Goal: Register for event/course

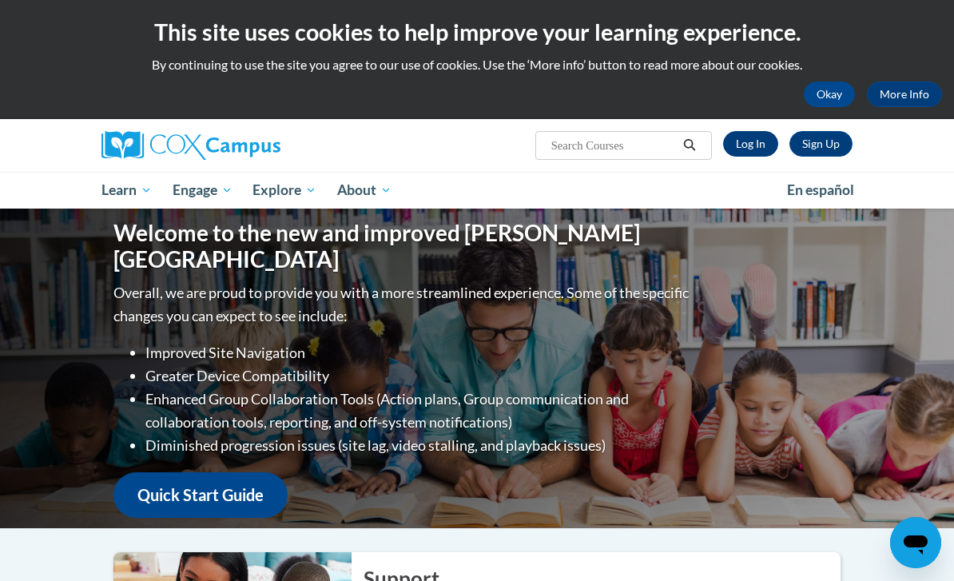
click at [752, 142] on link "Log In" at bounding box center [750, 144] width 55 height 26
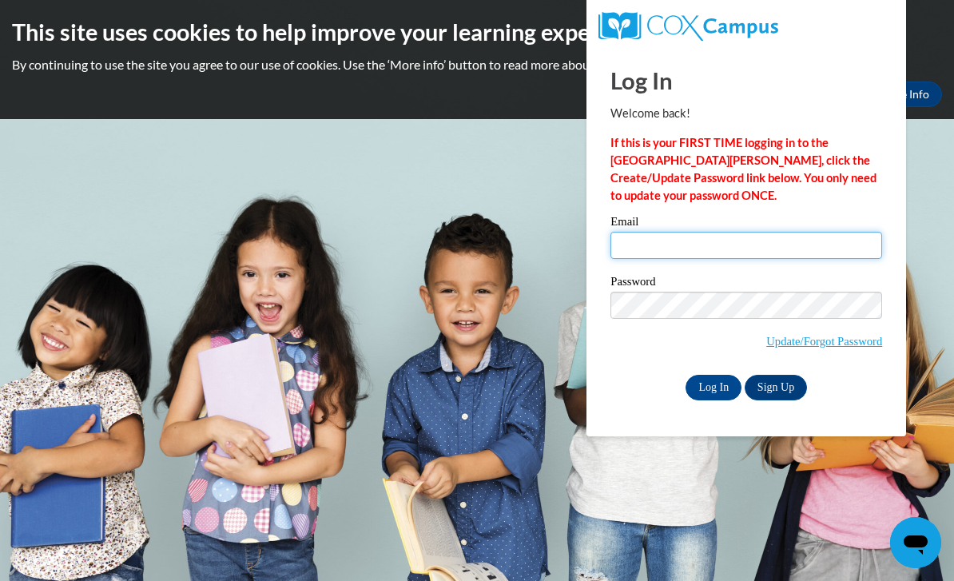
type input "[EMAIL_ADDRESS][DOMAIN_NAME]"
click at [713, 386] on input "Log In" at bounding box center [713, 388] width 56 height 26
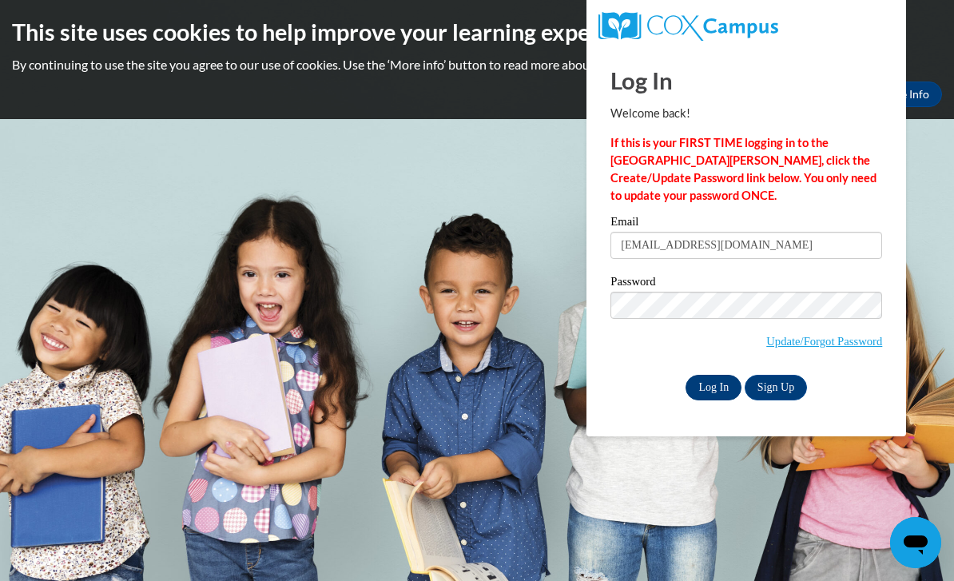
click at [707, 383] on input "Log In" at bounding box center [713, 388] width 56 height 26
click at [719, 395] on input "Log In" at bounding box center [713, 388] width 56 height 26
click at [546, 438] on body "This site uses cookies to help improve your learning experience. By continuing …" at bounding box center [477, 290] width 954 height 581
click at [522, 361] on body "This site uses cookies to help improve your learning experience. By continuing …" at bounding box center [477, 290] width 954 height 581
click at [784, 381] on link "Sign Up" at bounding box center [776, 388] width 62 height 26
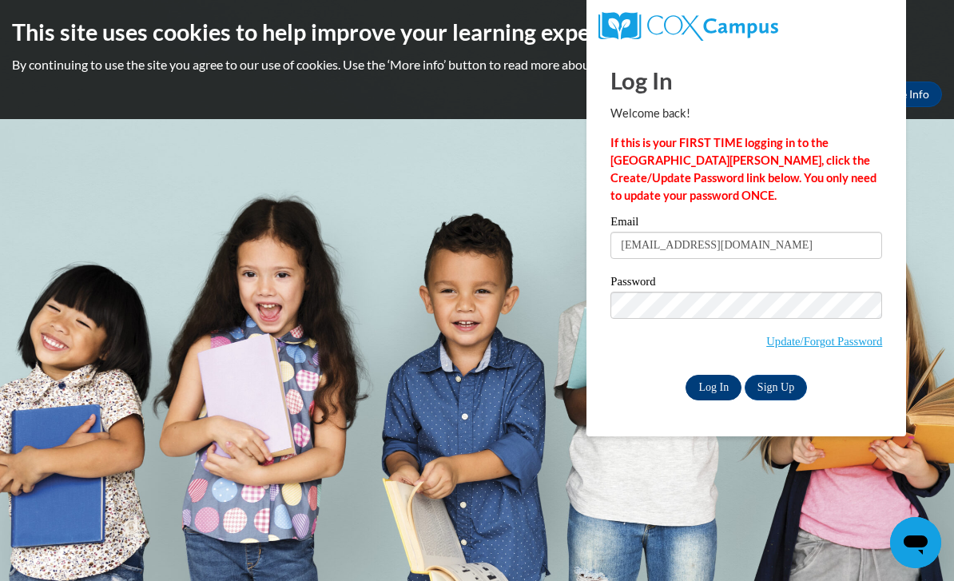
click at [712, 392] on input "Log In" at bounding box center [713, 388] width 56 height 26
click at [784, 397] on link "Sign Up" at bounding box center [776, 388] width 62 height 26
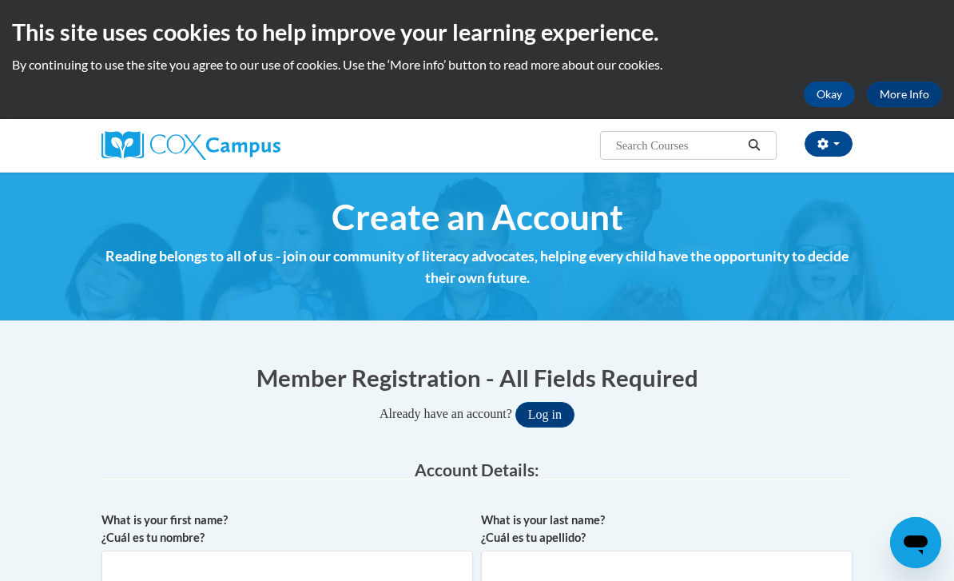
click at [819, 78] on div "This site uses cookies to help improve your learning experience. By continuing …" at bounding box center [477, 59] width 954 height 119
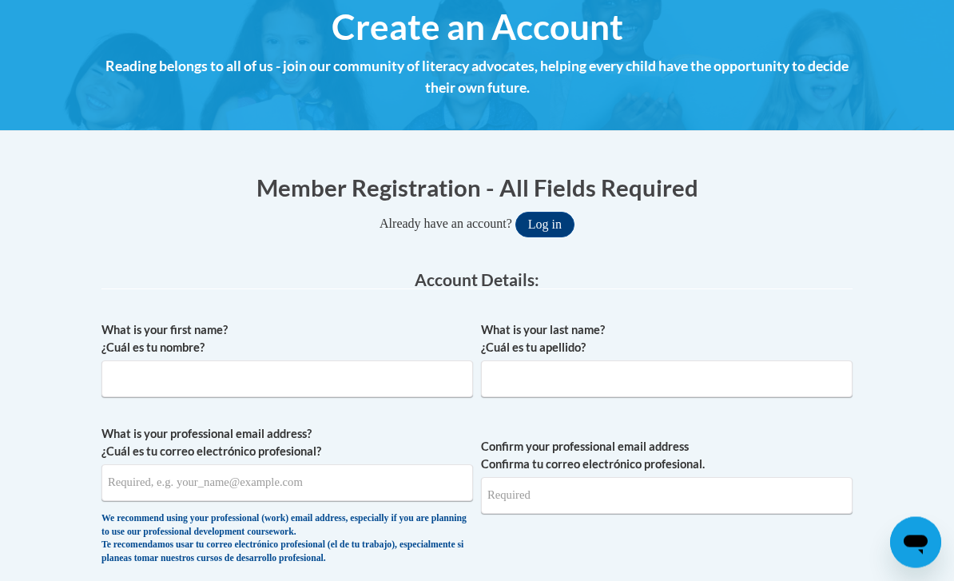
scroll to position [187, 0]
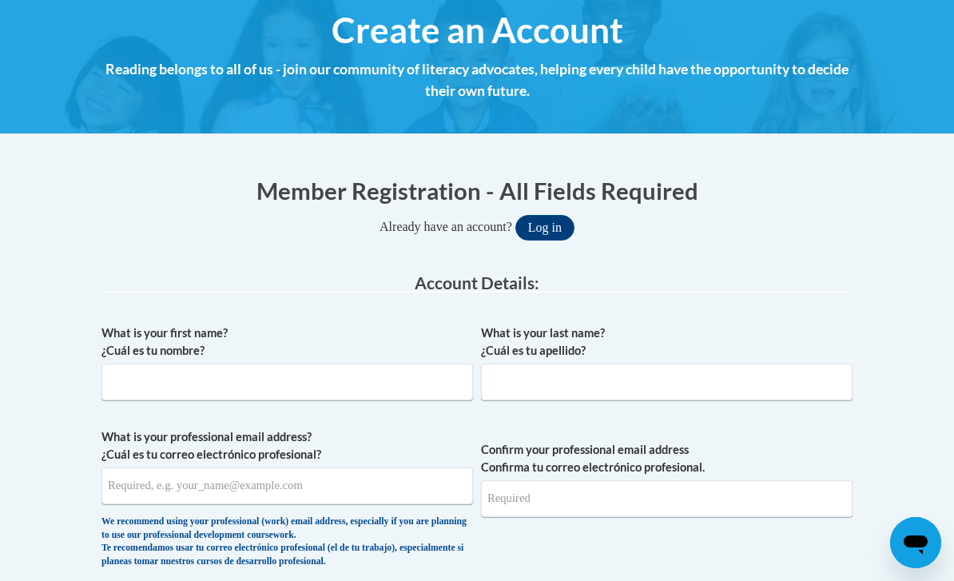
click at [541, 232] on button "Log in" at bounding box center [544, 228] width 59 height 26
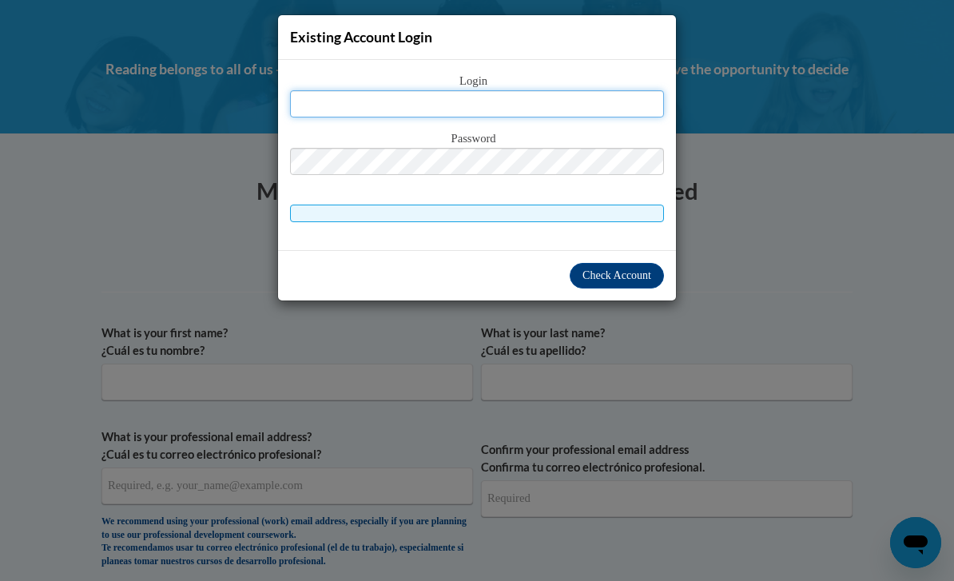
click at [351, 106] on input "text" at bounding box center [477, 103] width 374 height 27
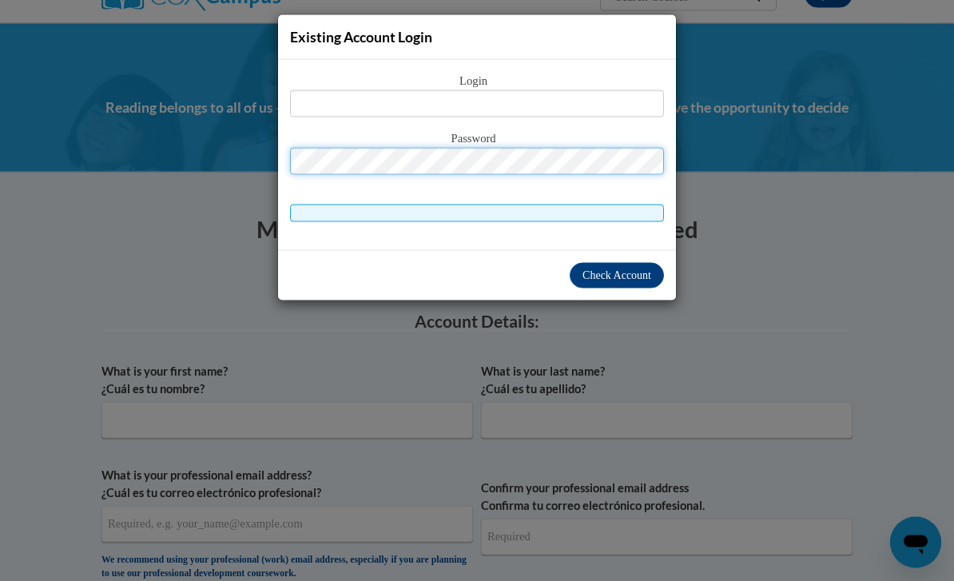
scroll to position [0, 0]
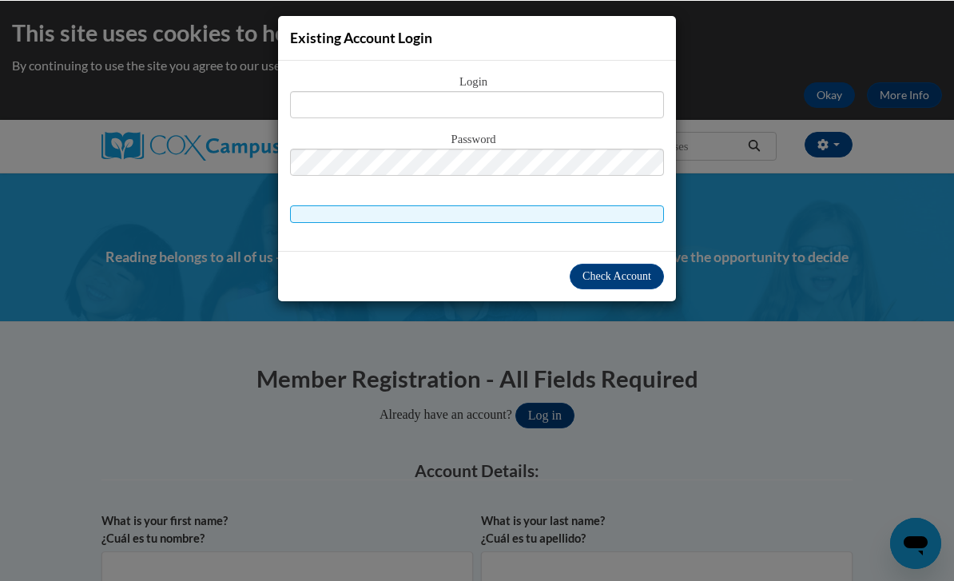
click at [374, 208] on span at bounding box center [477, 214] width 374 height 18
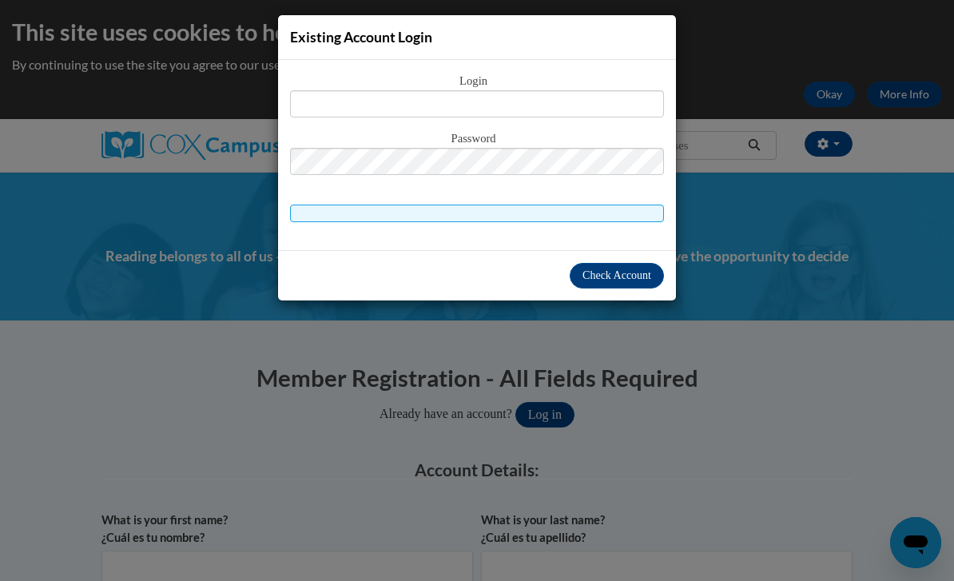
click at [418, 231] on div "Login Password" at bounding box center [477, 155] width 398 height 190
click at [444, 262] on div "Check Account" at bounding box center [477, 275] width 398 height 50
click at [347, 216] on span at bounding box center [477, 214] width 374 height 18
click at [162, 186] on div "Existing Account Login Login Password" at bounding box center [477, 290] width 954 height 581
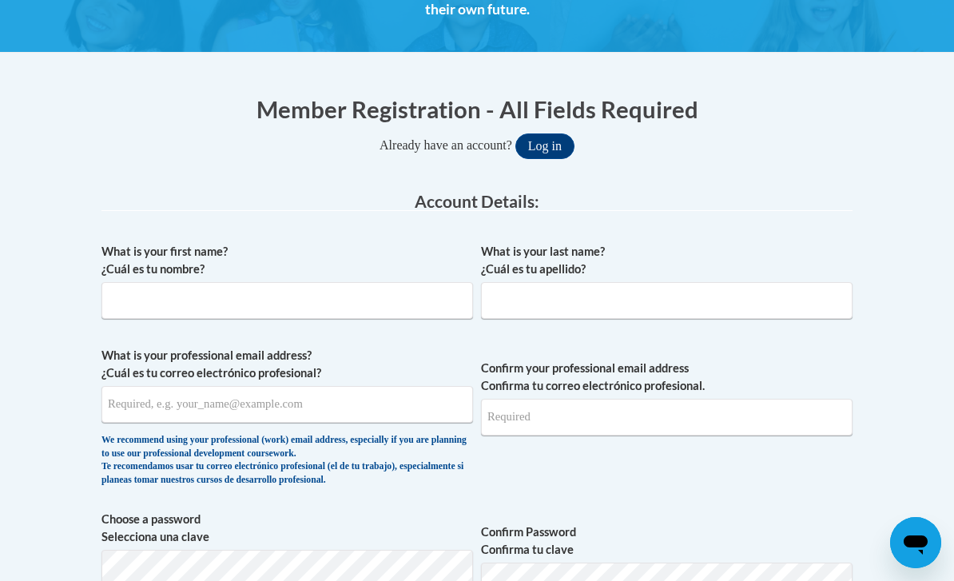
scroll to position [264, 0]
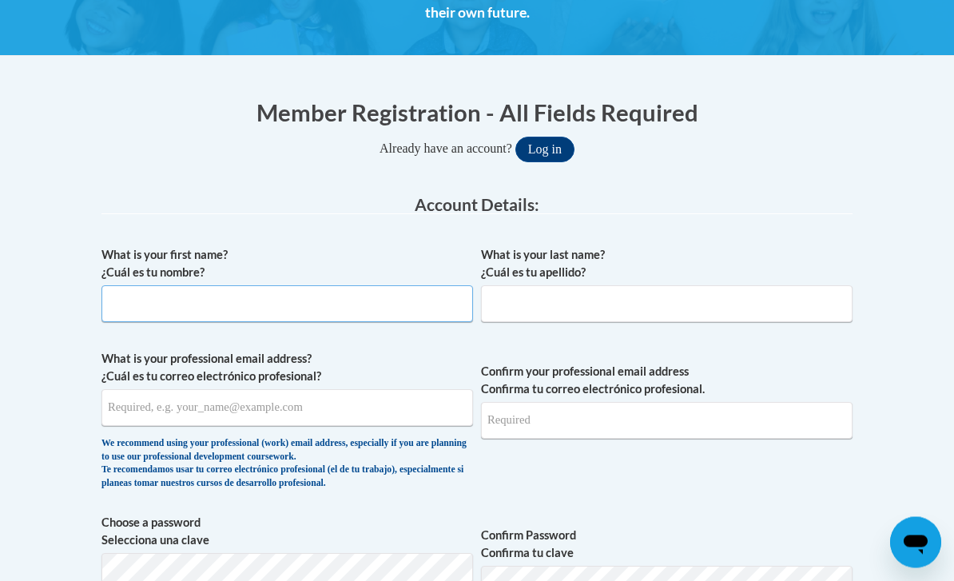
click at [151, 302] on input "What is your first name? ¿Cuál es tu nombre?" at bounding box center [286, 304] width 371 height 37
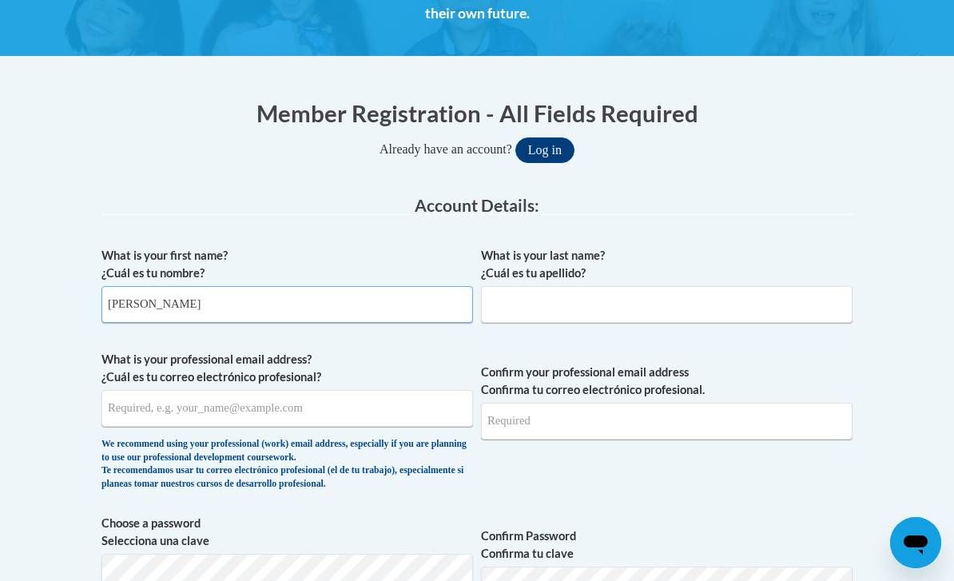
type input "Noah"
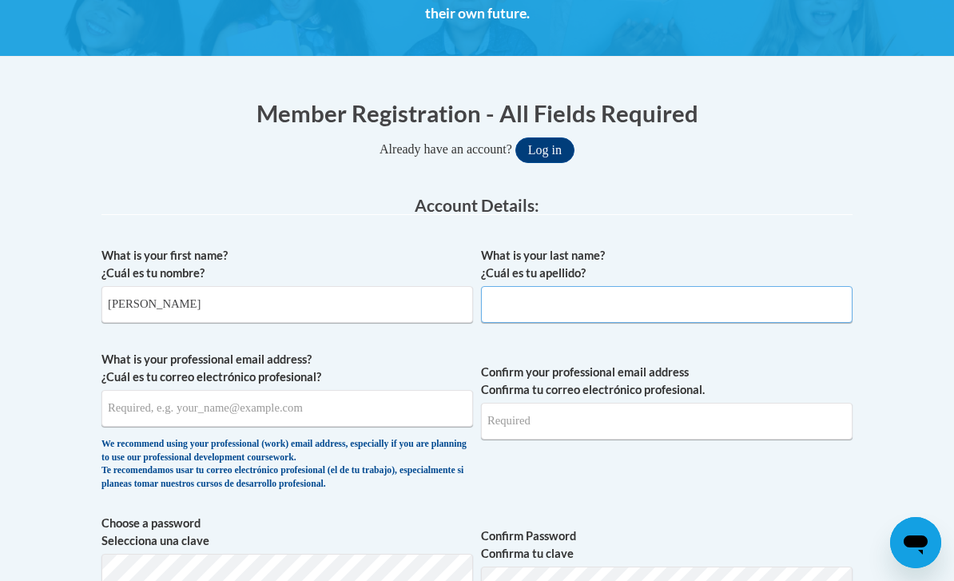
click at [563, 286] on input "What is your last name? ¿Cuál es tu apellido?" at bounding box center [666, 304] width 371 height 37
type input "Burnett"
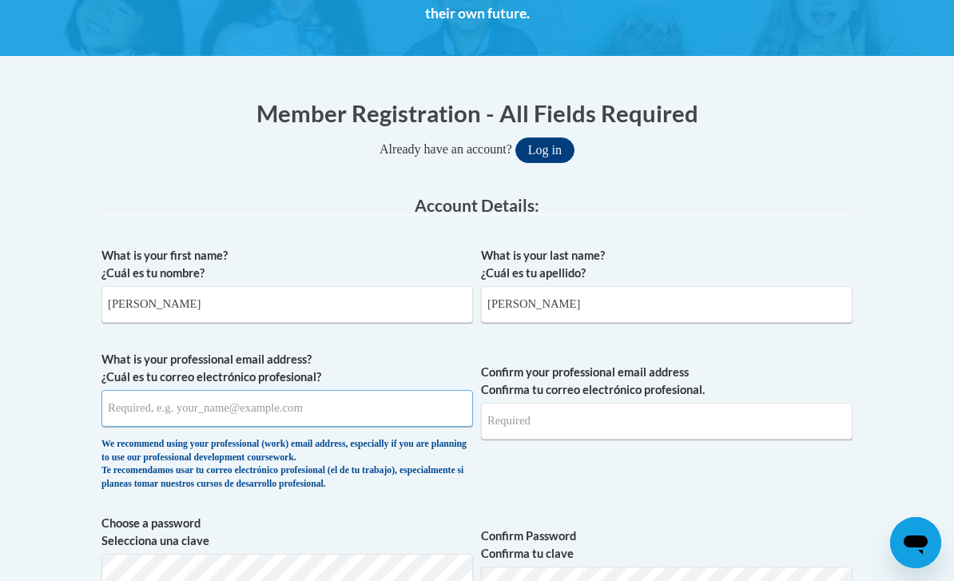
click at [184, 416] on input "What is your professional email address? ¿Cuál es tu correo electrónico profesi…" at bounding box center [286, 408] width 371 height 37
type input "noahburnett"
type input "noahburnett41@gmail.com"
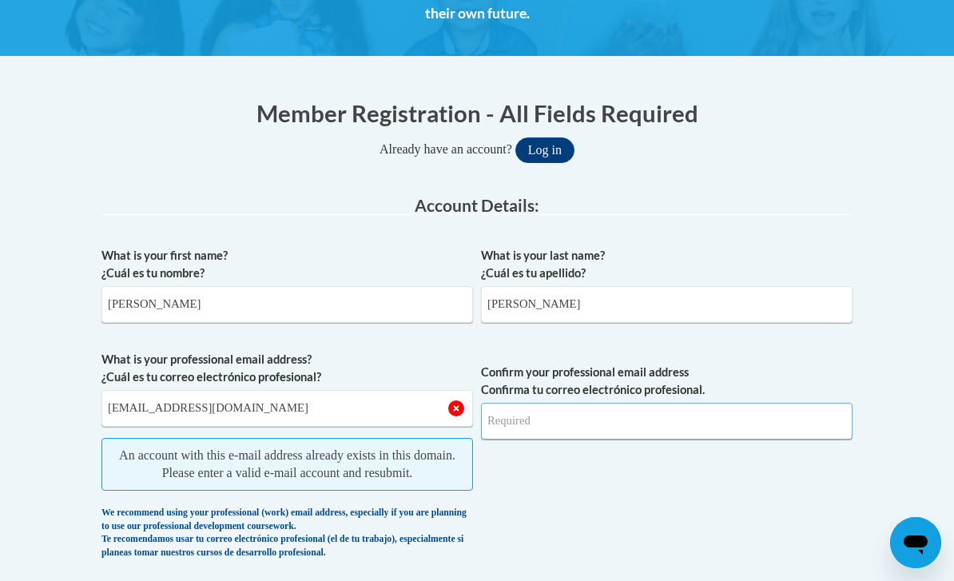
type input "noahburnett41@gmail.com"
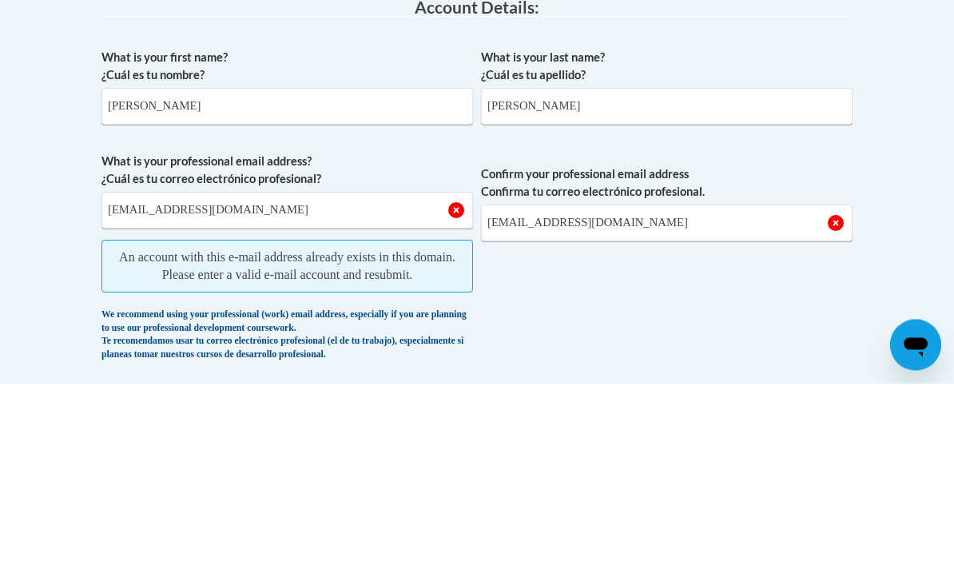
scroll to position [463, 0]
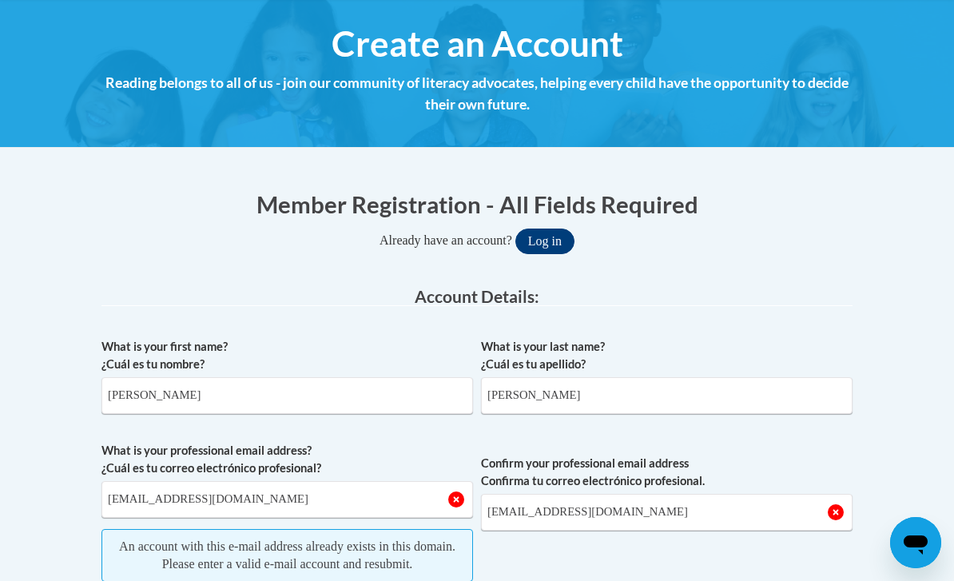
click at [555, 234] on button "Log in" at bounding box center [544, 241] width 59 height 26
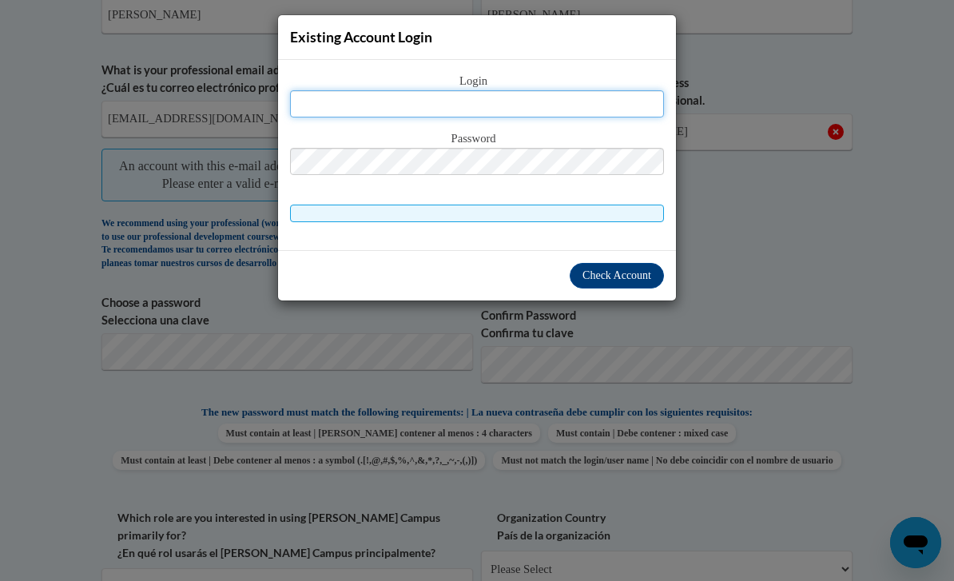
scroll to position [526, 0]
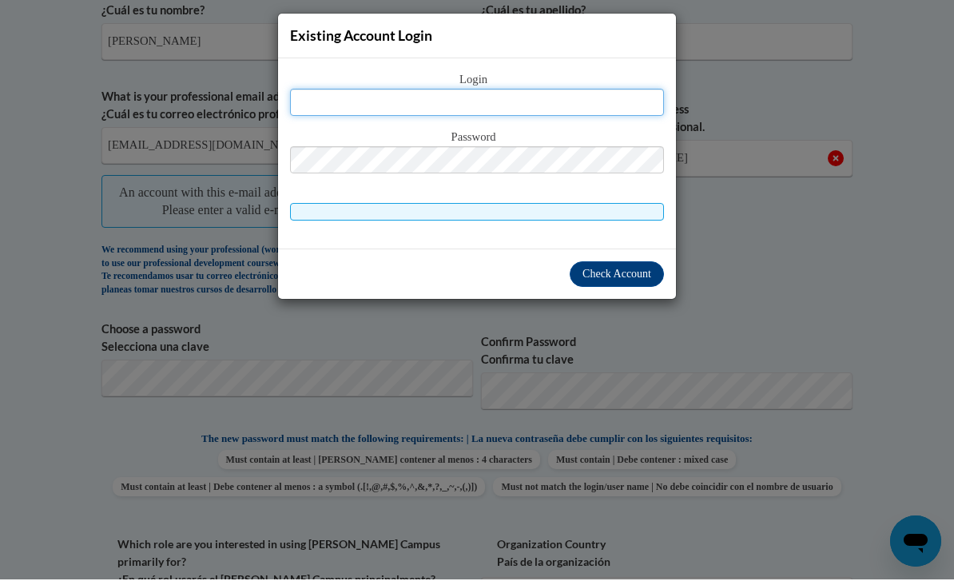
click at [388, 115] on input "text" at bounding box center [477, 103] width 374 height 27
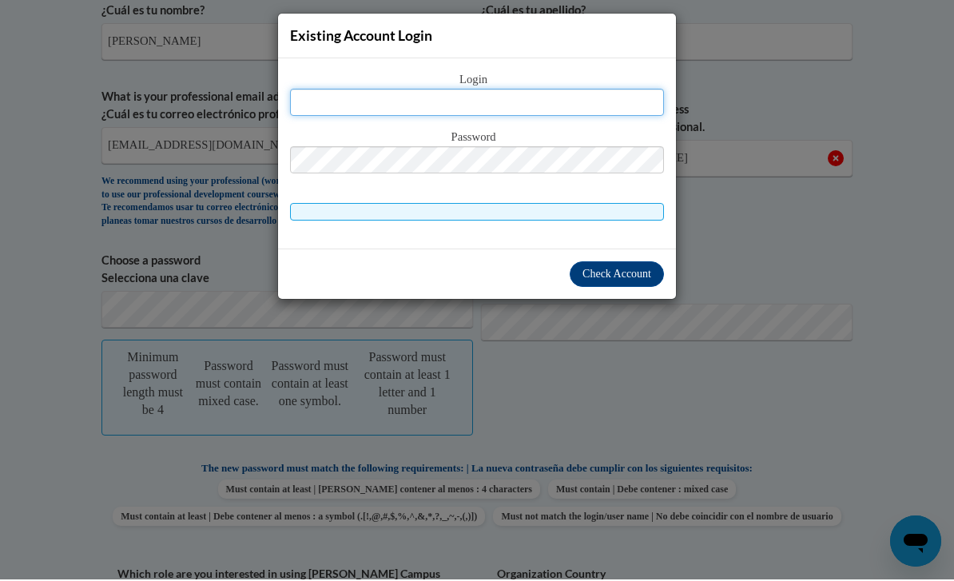
paste input "n"
type input "noahburnett41@gmail.com"
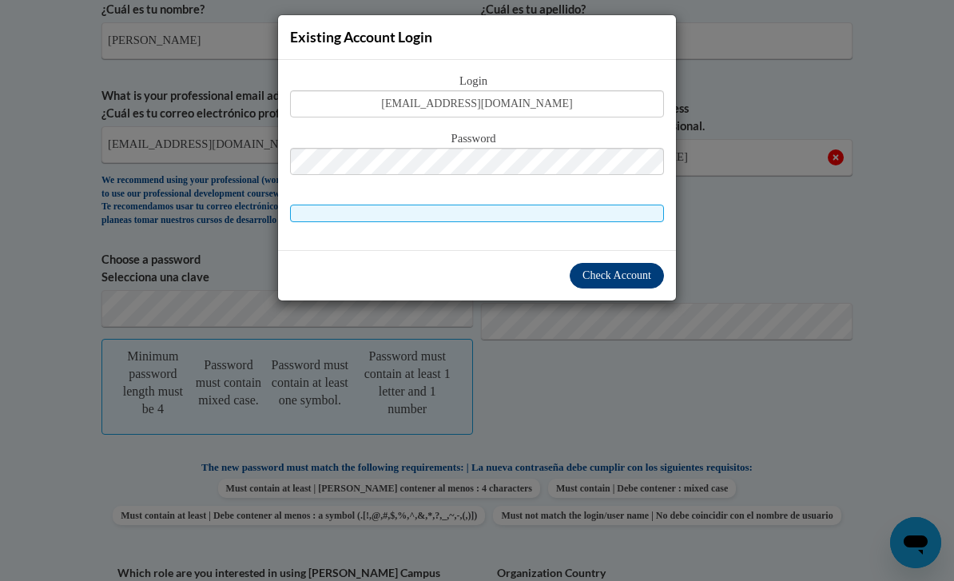
click at [617, 278] on span "Check Account" at bounding box center [616, 275] width 69 height 12
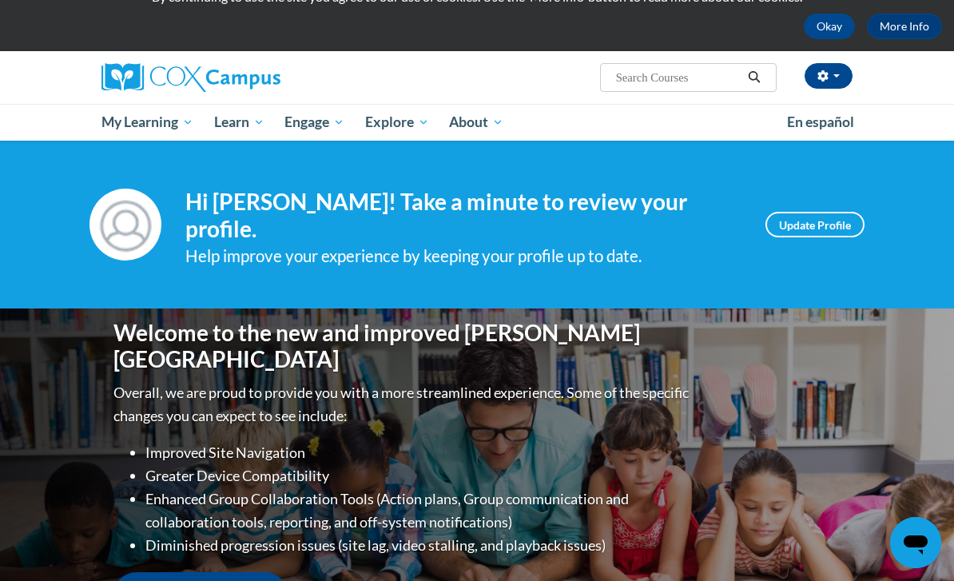
scroll to position [73, 0]
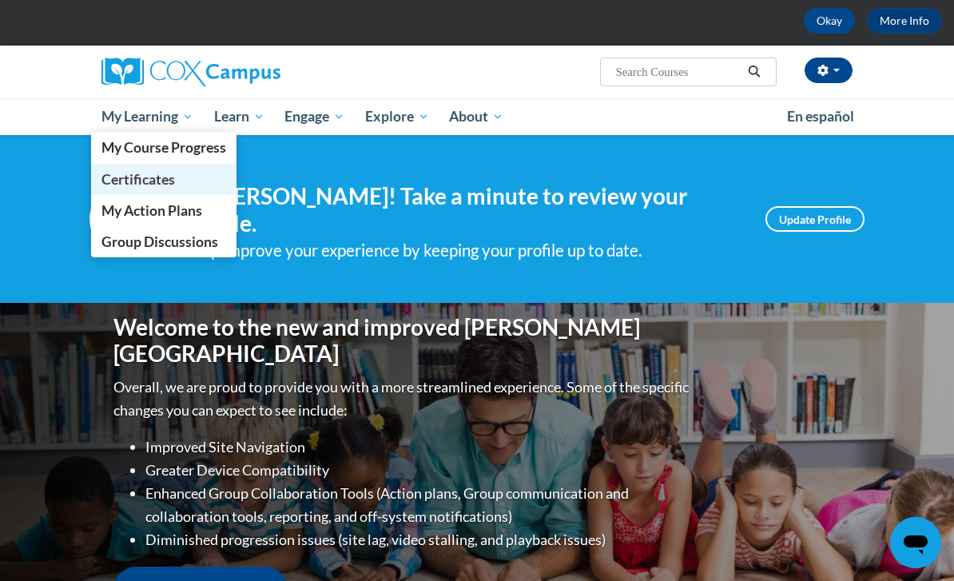
click at [161, 179] on span "Certificates" at bounding box center [137, 179] width 73 height 17
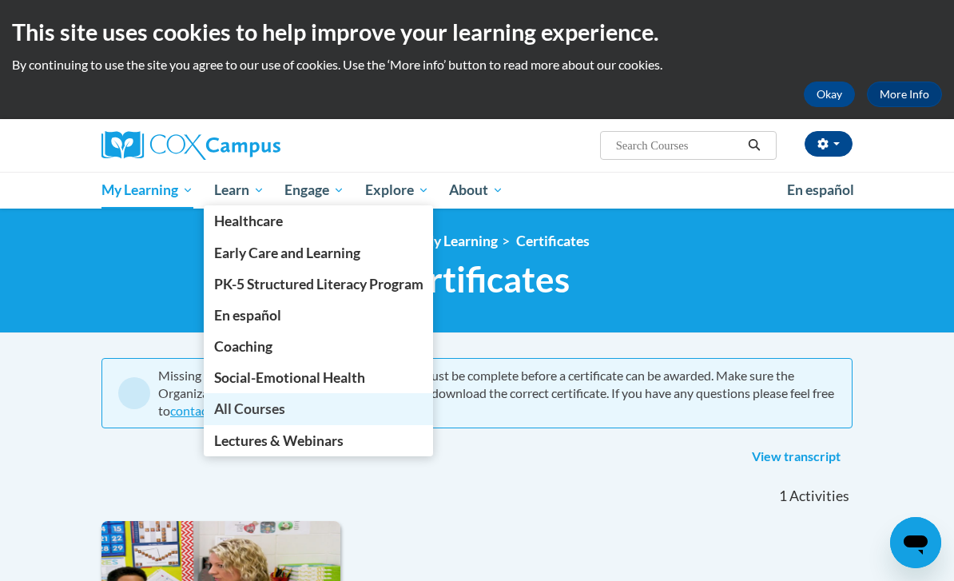
click at [292, 415] on link "All Courses" at bounding box center [319, 408] width 230 height 31
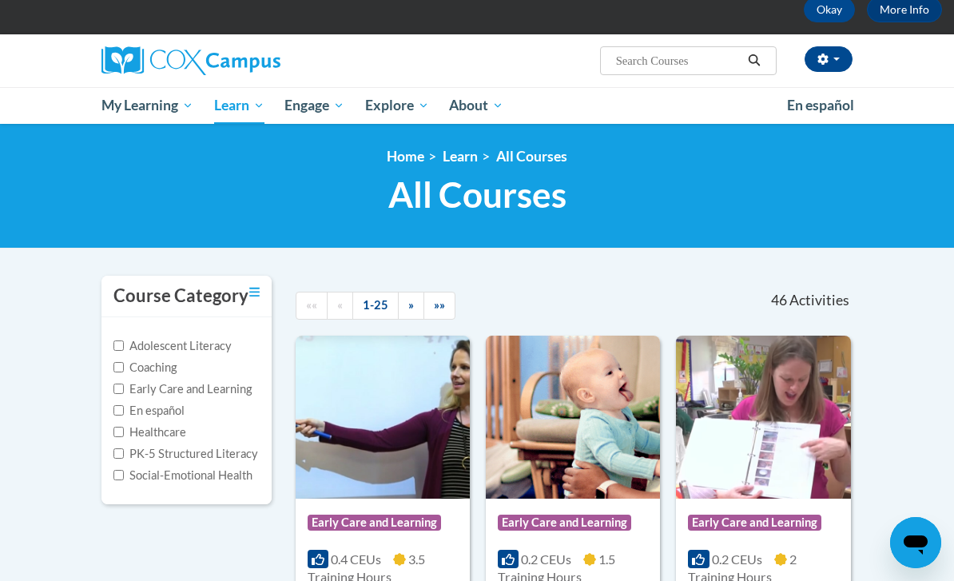
scroll to position [84, 0]
click at [714, 67] on input "Search..." at bounding box center [678, 61] width 128 height 19
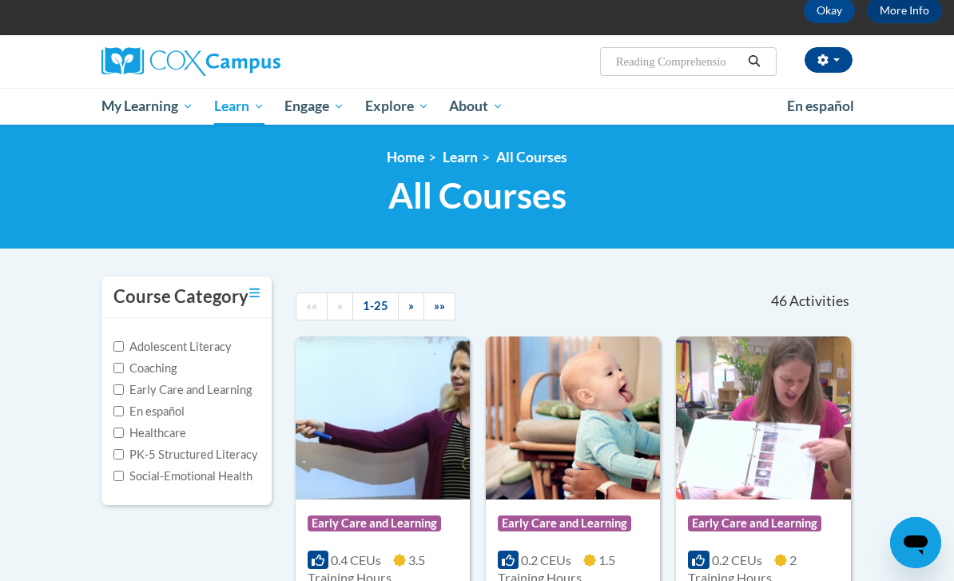
type input "Reading Comprehension"
click at [698, 71] on input "Reading Comprehension" at bounding box center [678, 61] width 128 height 19
click at [659, 71] on input "Reading Comprehension" at bounding box center [678, 61] width 128 height 19
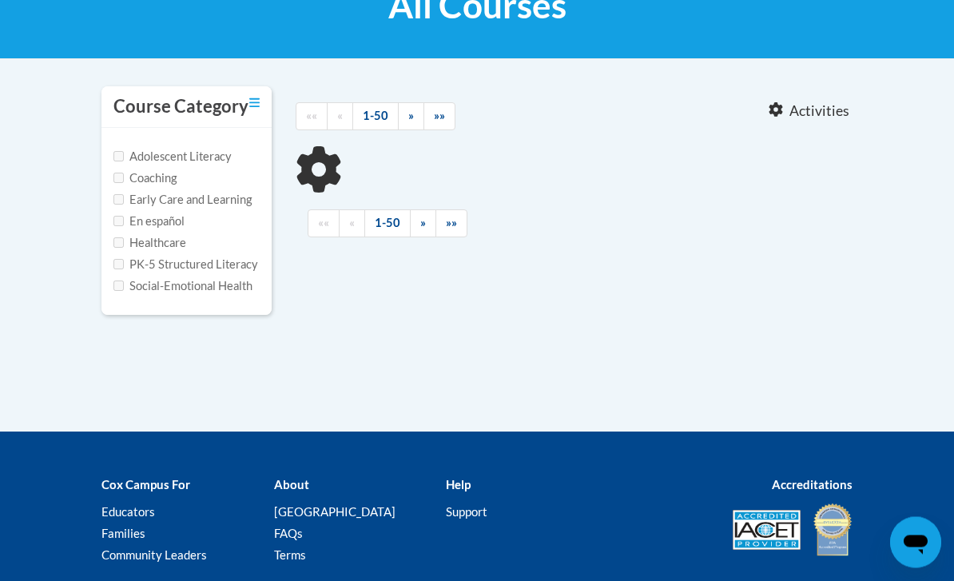
scroll to position [275, 0]
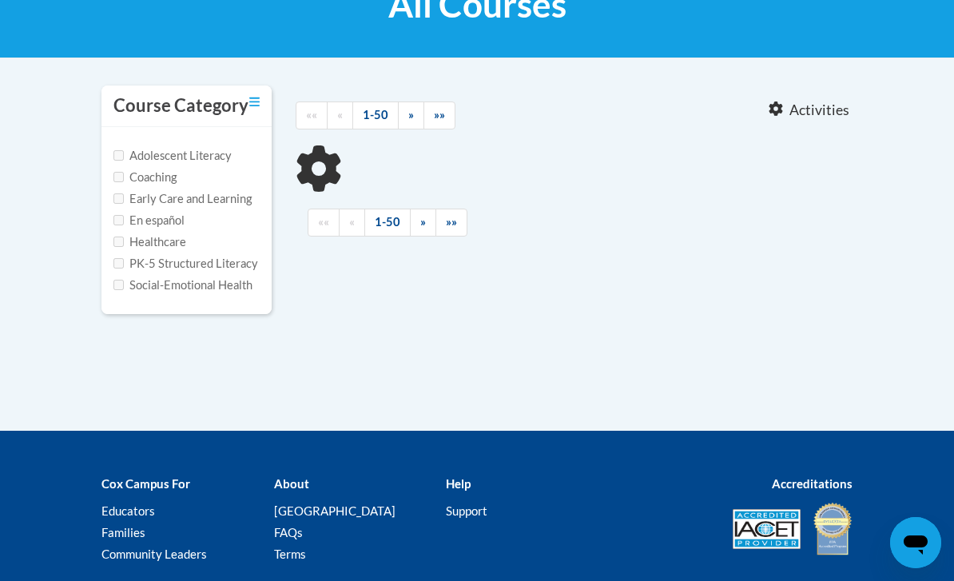
type input "Reading Comprehension"
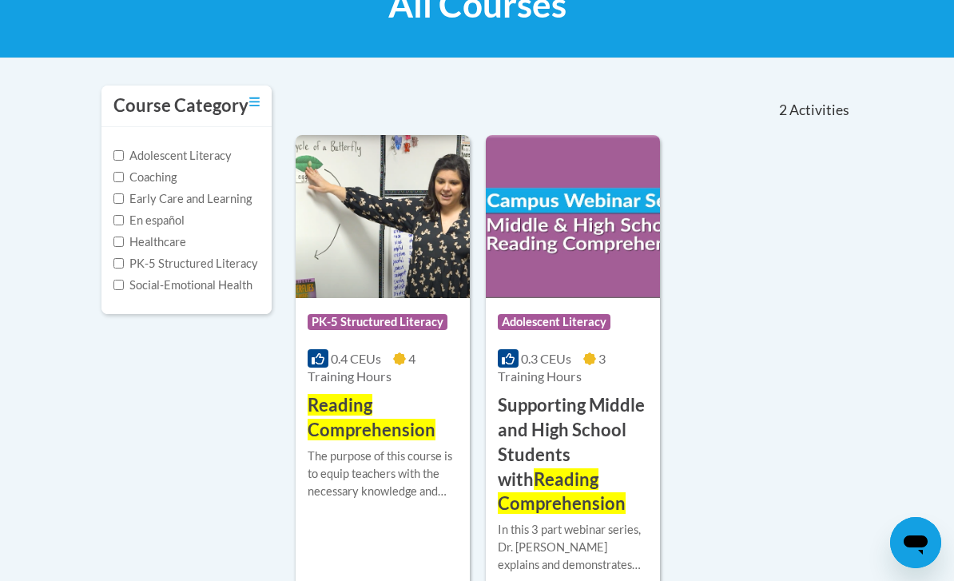
click at [364, 421] on span "Reading Comprehension" at bounding box center [372, 417] width 128 height 46
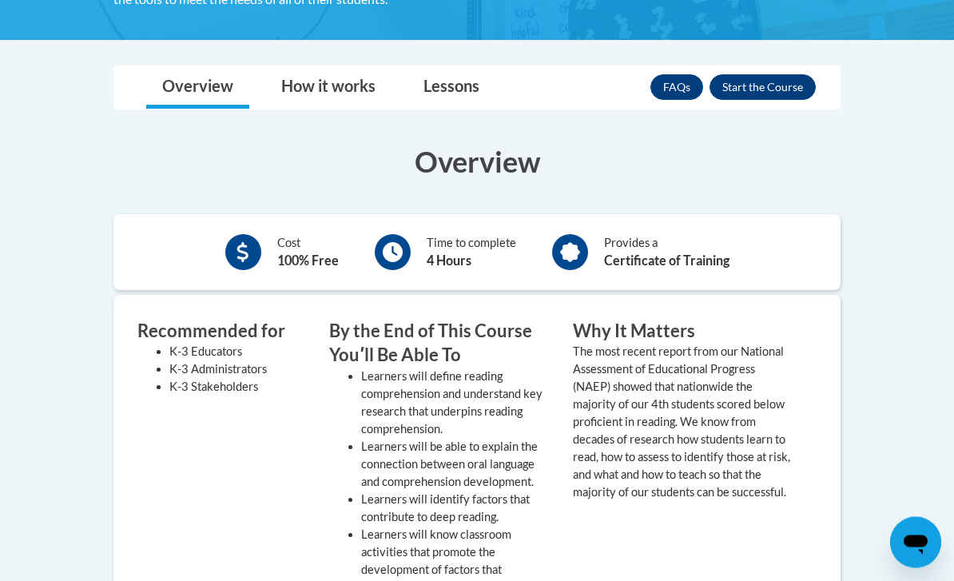
scroll to position [388, 0]
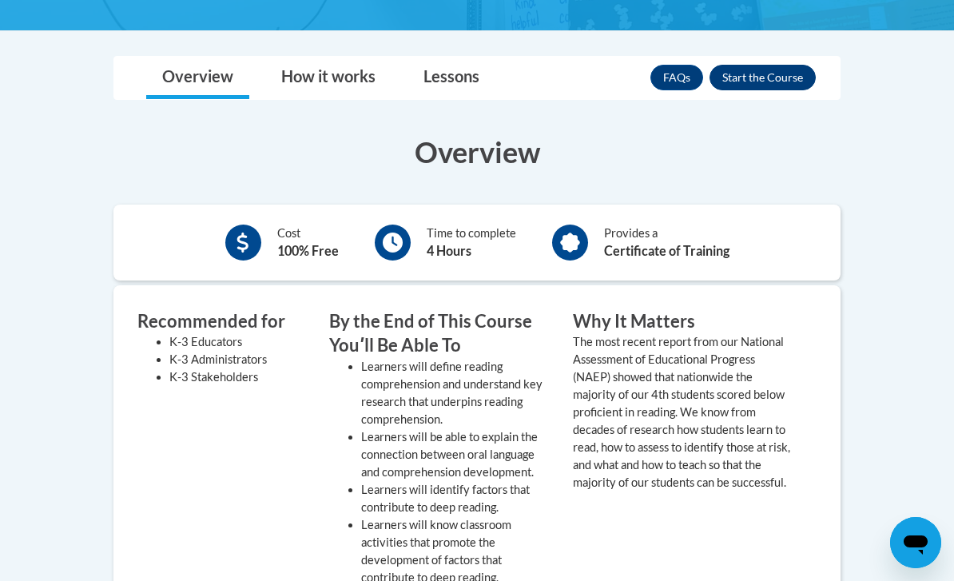
click at [760, 84] on button "Enroll" at bounding box center [762, 78] width 106 height 26
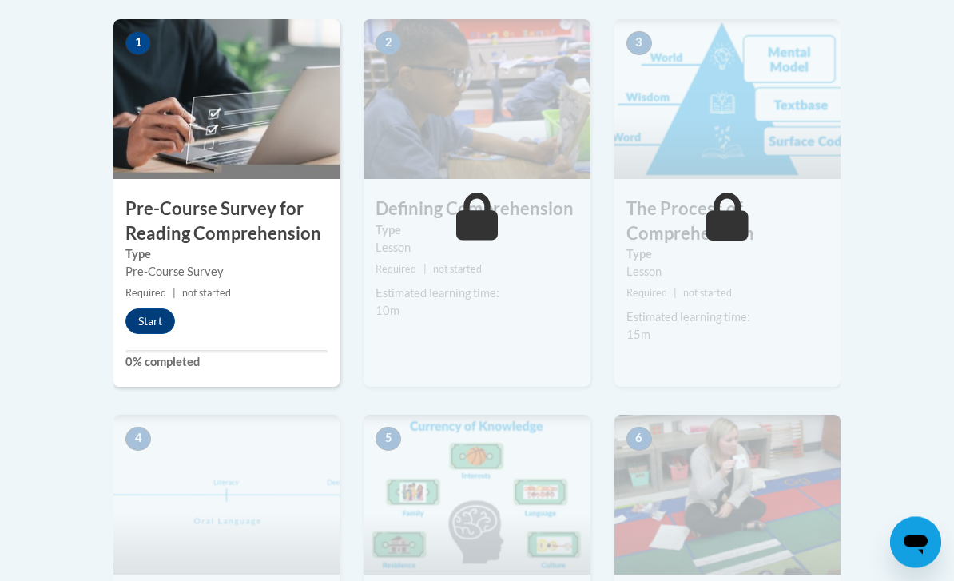
scroll to position [518, 0]
click at [141, 310] on button "Start" at bounding box center [150, 321] width 50 height 26
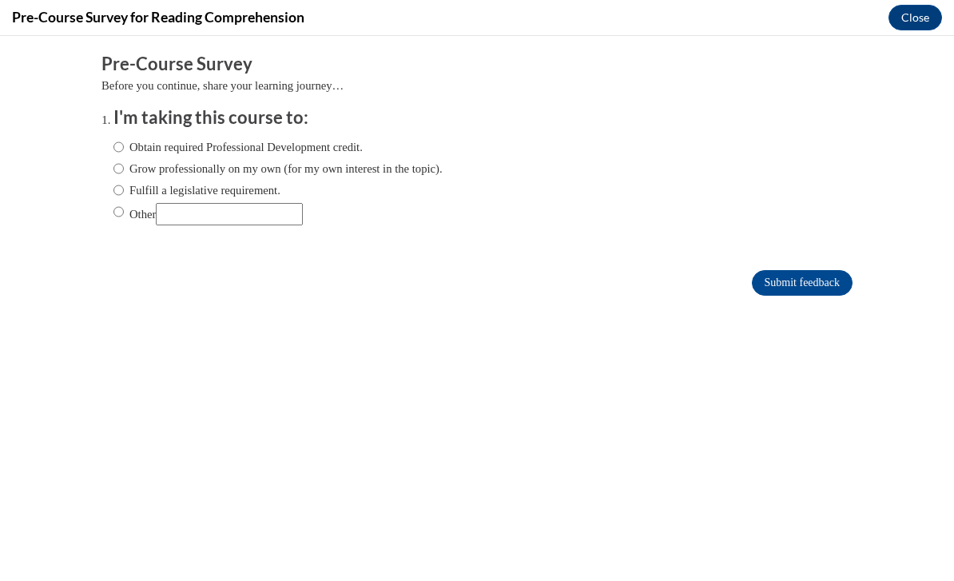
scroll to position [0, 0]
click at [111, 227] on ol "I'm taking this course to: Obtain required Professional Development credit. Gro…" at bounding box center [488, 177] width 775 height 145
click at [120, 217] on input "Other" at bounding box center [118, 212] width 10 height 18
radio input "true"
click at [208, 225] on input "Other" at bounding box center [229, 214] width 147 height 22
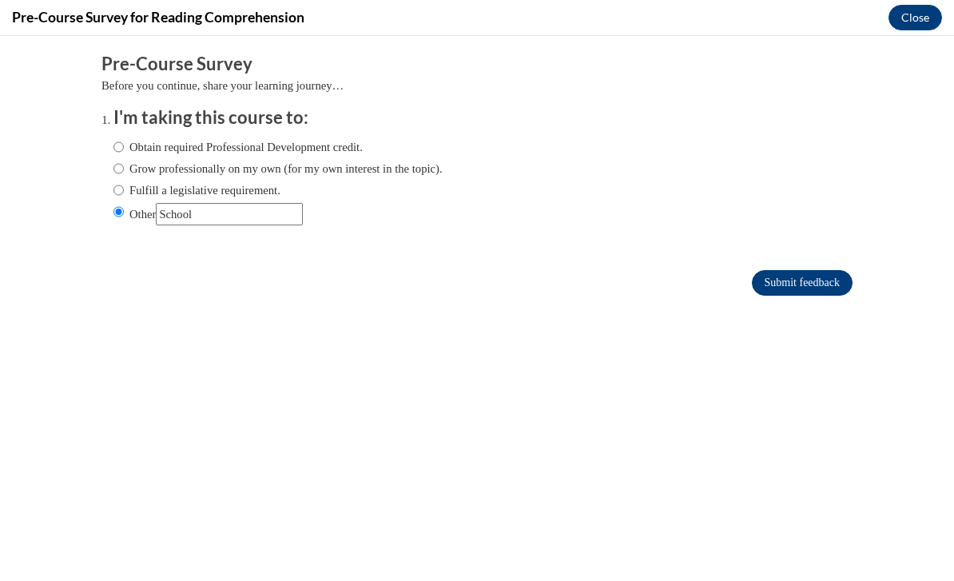
type input "School"
click at [804, 276] on input "Submit feedback" at bounding box center [802, 283] width 101 height 26
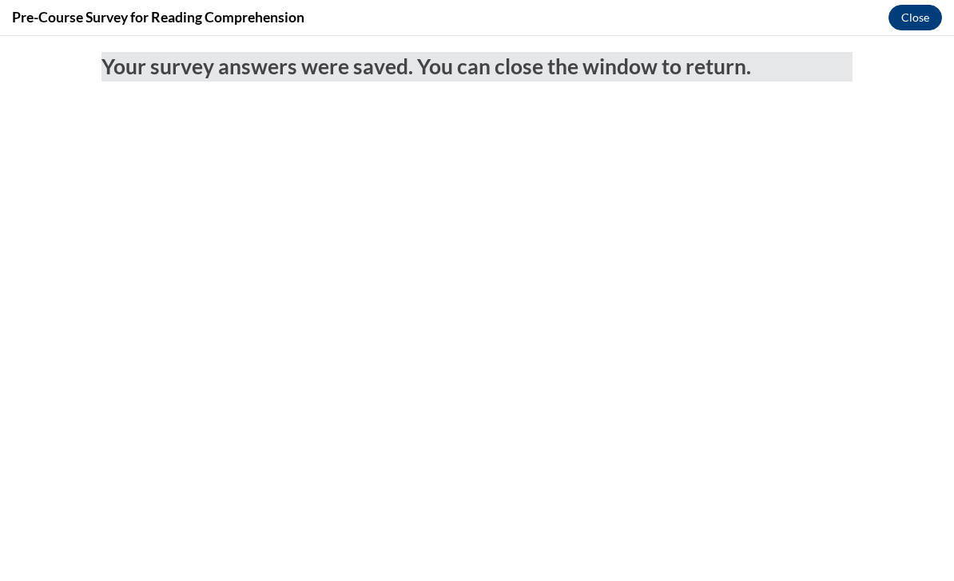
click at [916, 16] on button "Close" at bounding box center [915, 18] width 54 height 26
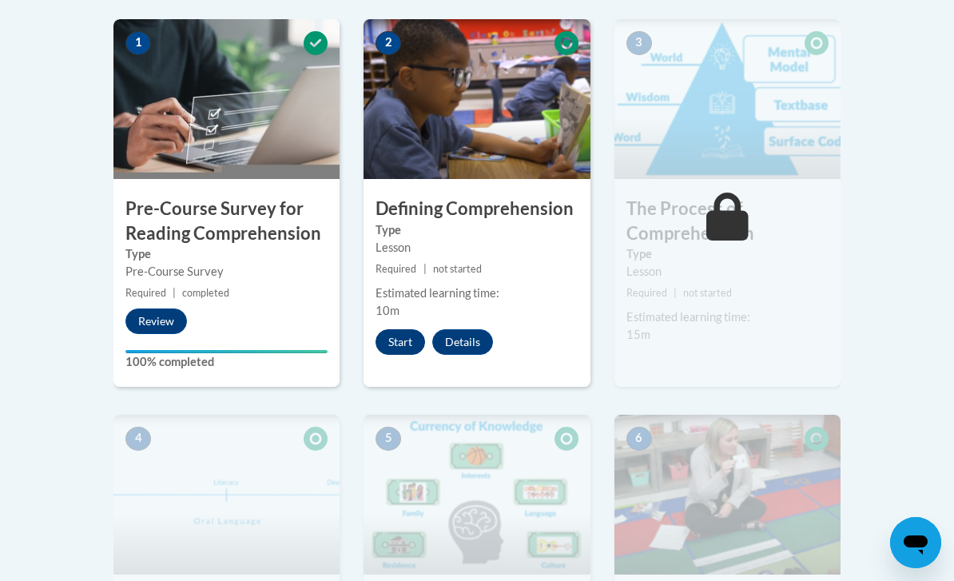
click at [411, 343] on button "Start" at bounding box center [400, 342] width 50 height 26
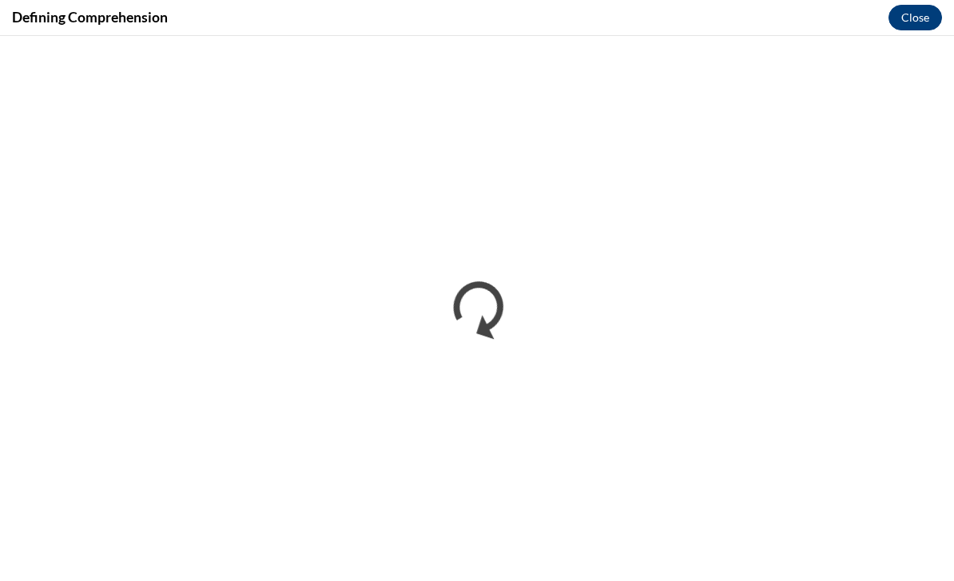
click at [910, 15] on button "Close" at bounding box center [915, 18] width 54 height 26
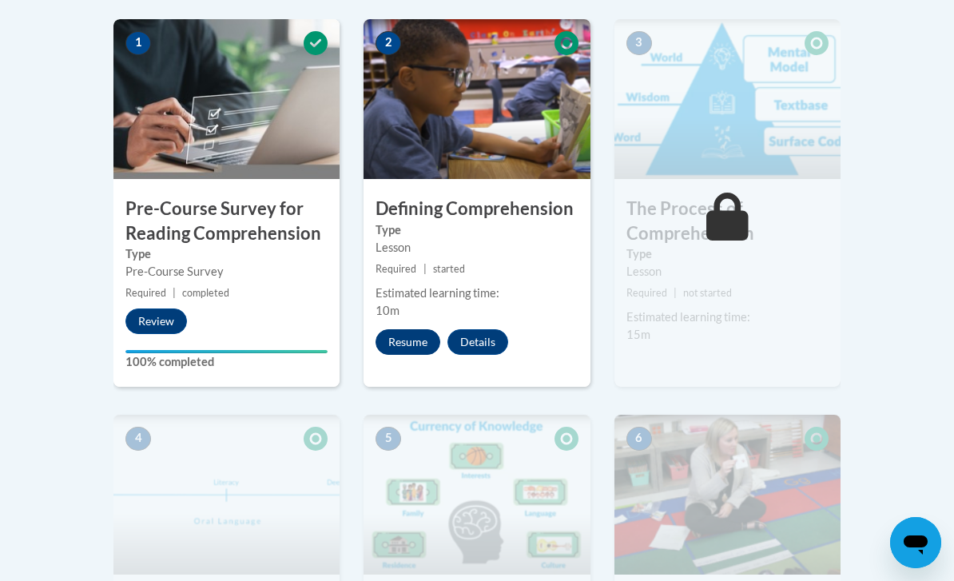
click at [412, 351] on button "Resume" at bounding box center [407, 342] width 65 height 26
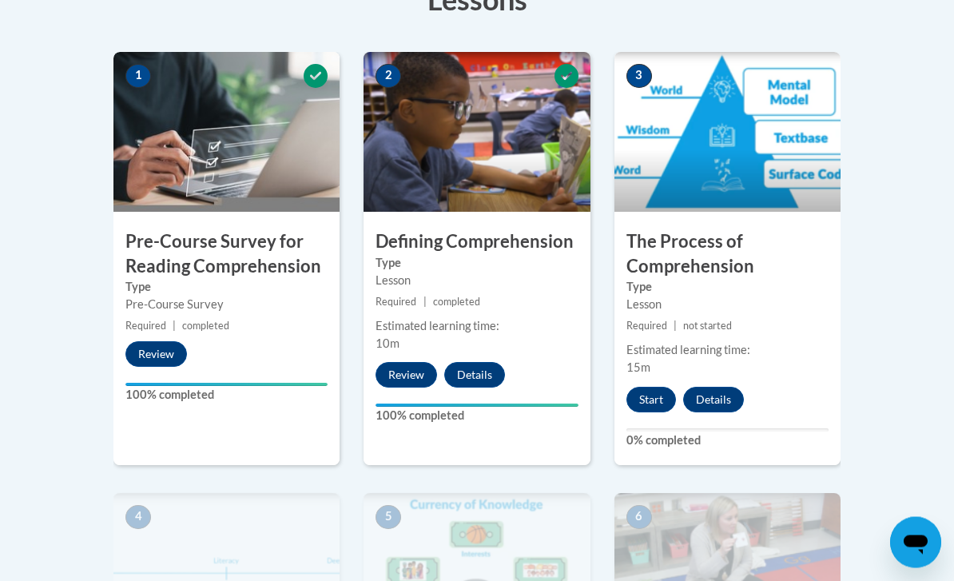
scroll to position [485, 0]
click at [661, 392] on button "Start" at bounding box center [651, 400] width 50 height 26
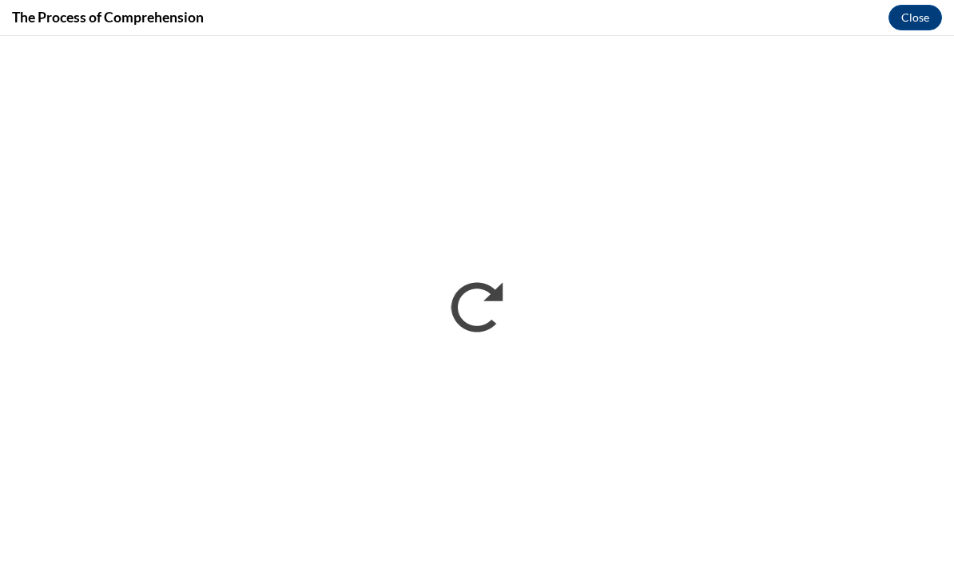
scroll to position [484, 0]
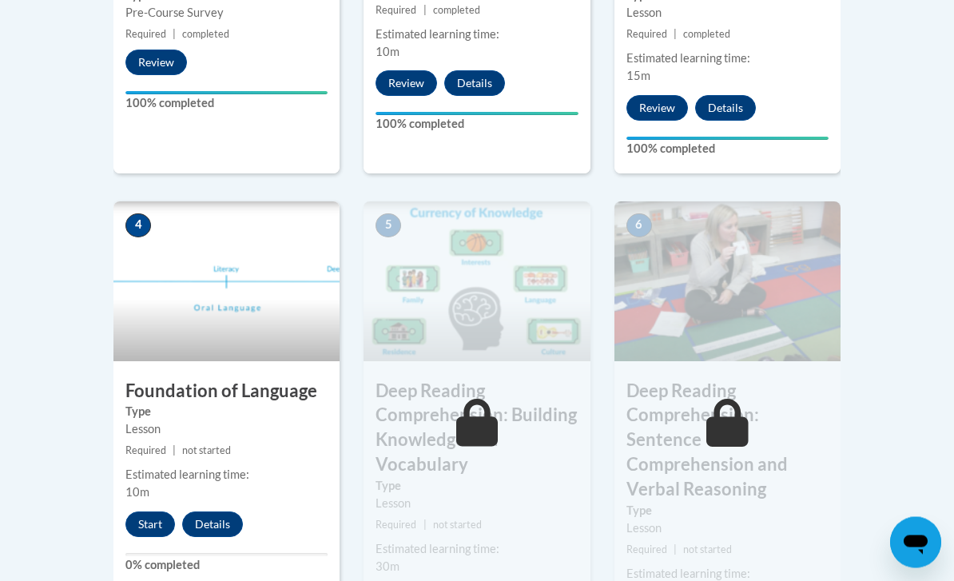
scroll to position [776, 0]
click at [146, 524] on button "Start" at bounding box center [150, 524] width 50 height 26
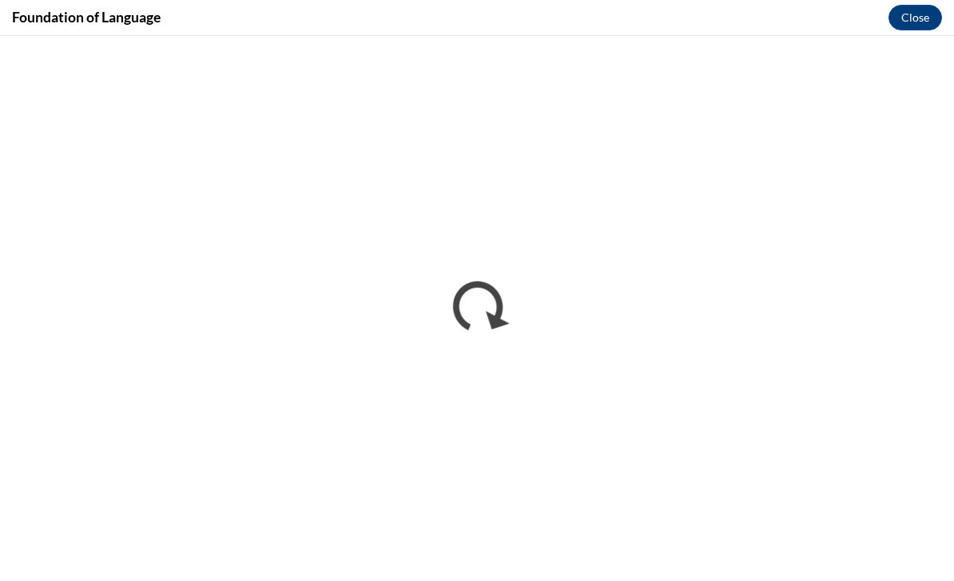
scroll to position [0, 0]
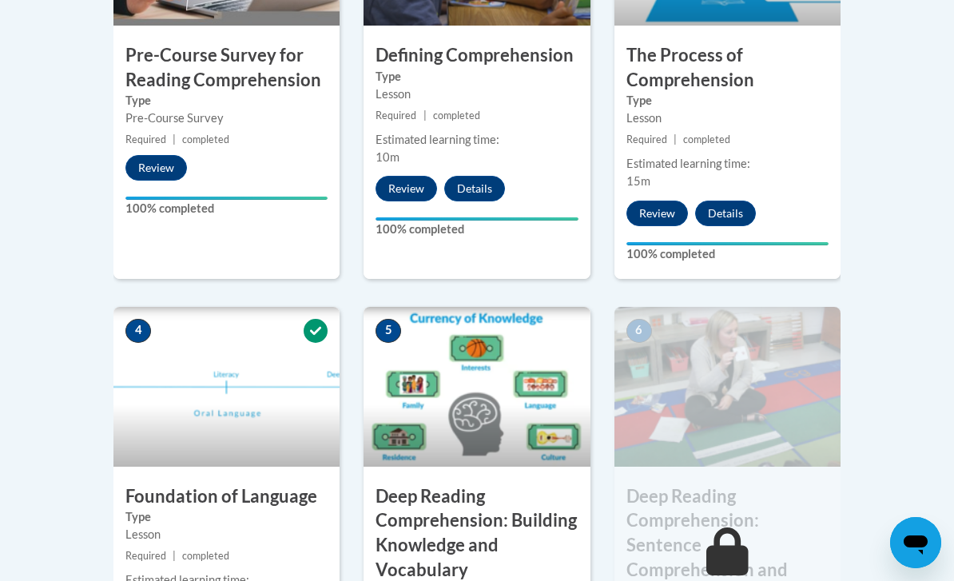
scroll to position [669, 0]
